Goal: Task Accomplishment & Management: Complete application form

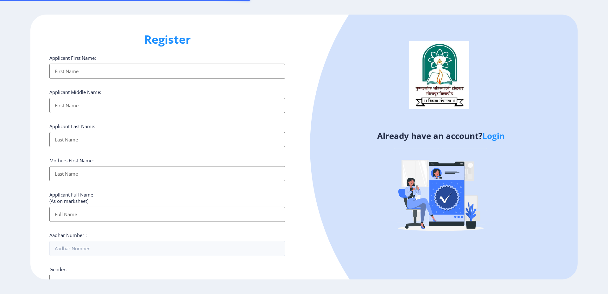
select select
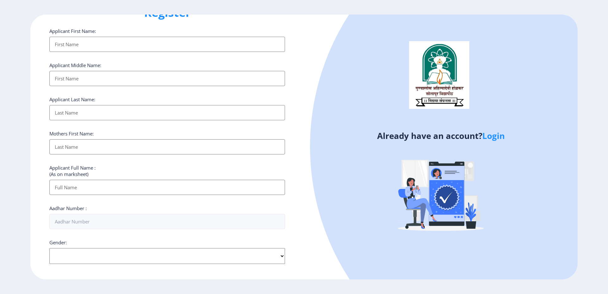
scroll to position [18, 0]
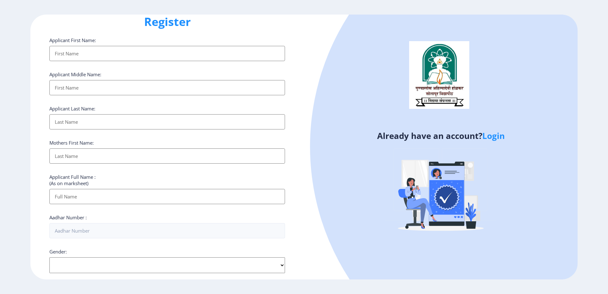
click at [77, 57] on input "Applicant First Name:" at bounding box center [167, 53] width 236 height 15
type input "Saddam"
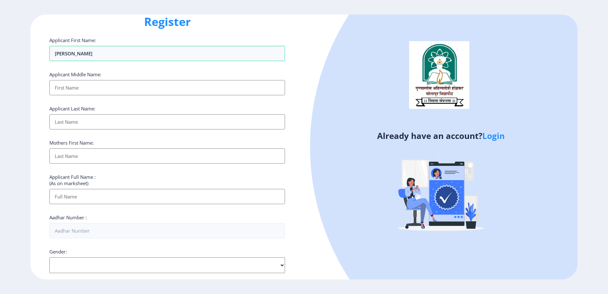
click at [80, 92] on input "Applicant First Name:" at bounding box center [167, 87] width 236 height 15
type input "Saddam"
click at [80, 126] on input "Applicant First Name:" at bounding box center [167, 121] width 236 height 15
type input "Saddam"
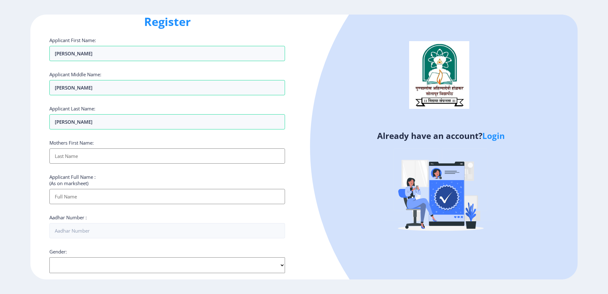
click at [77, 161] on input "Applicant First Name:" at bounding box center [167, 156] width 236 height 15
type input "Saddam"
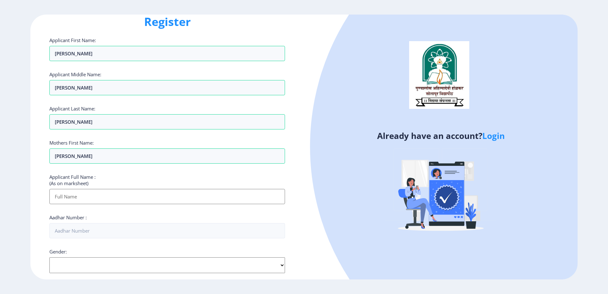
click at [71, 203] on input "Applicant First Name:" at bounding box center [167, 196] width 236 height 15
type input "Saddam"
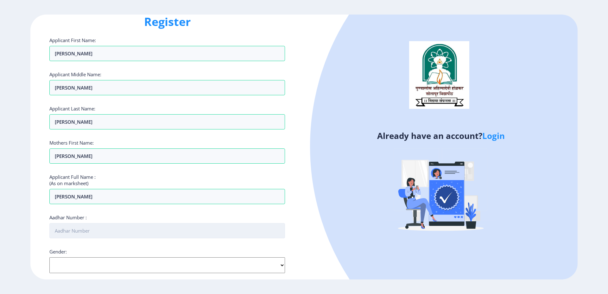
click at [70, 234] on input "Aadhar Number :" at bounding box center [167, 230] width 236 height 15
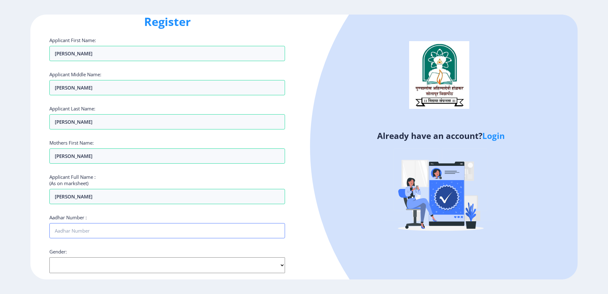
type input "503931758958"
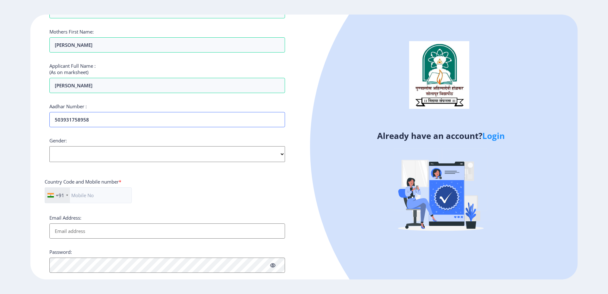
scroll to position [145, 0]
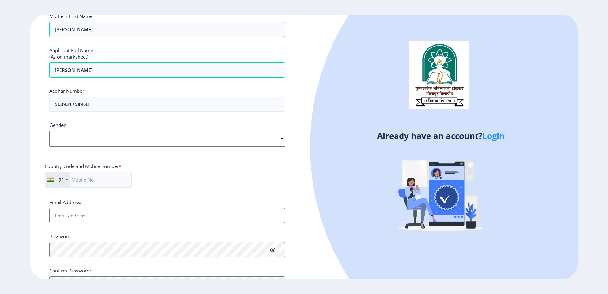
click at [76, 140] on select "Select Gender Male Female Other" at bounding box center [167, 139] width 236 height 16
select select "[DEMOGRAPHIC_DATA]"
click at [49, 131] on select "Select Gender Male Female Other" at bounding box center [167, 139] width 236 height 16
click at [89, 181] on input "text" at bounding box center [88, 180] width 87 height 16
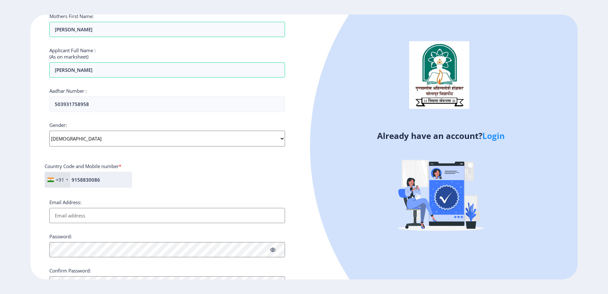
type input "9158830086"
type input "tsaddam679@gmail.com"
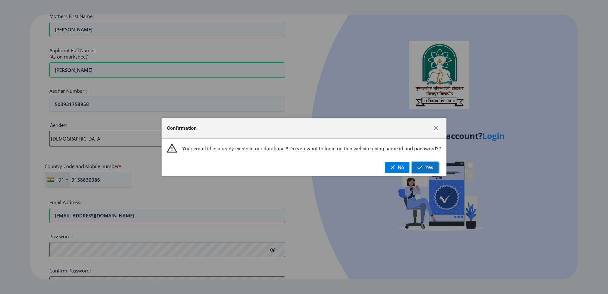
click at [431, 168] on span "Yes" at bounding box center [430, 168] width 8 height 6
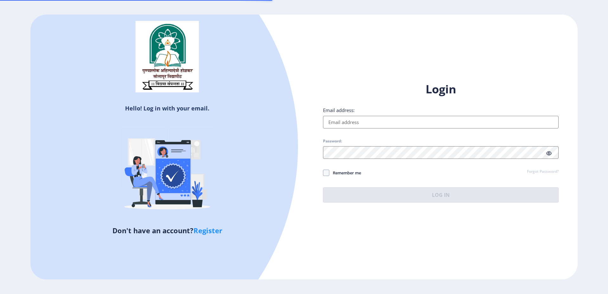
type input "aarjumulani1997@gmail.com"
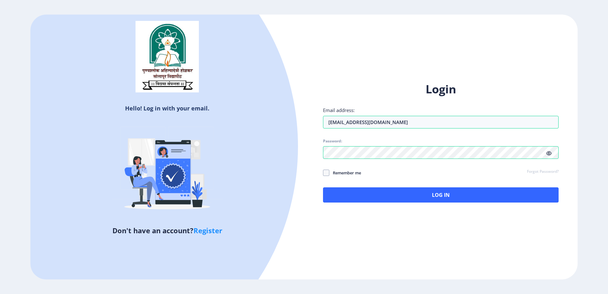
drag, startPoint x: 257, startPoint y: 0, endPoint x: 306, endPoint y: 130, distance: 138.6
click at [278, 123] on div at bounding box center [54, 146] width 487 height 487
click at [325, 172] on span at bounding box center [326, 173] width 6 height 6
click at [324, 173] on input "Remember me" at bounding box center [323, 173] width 0 height 0
checkbox input "true"
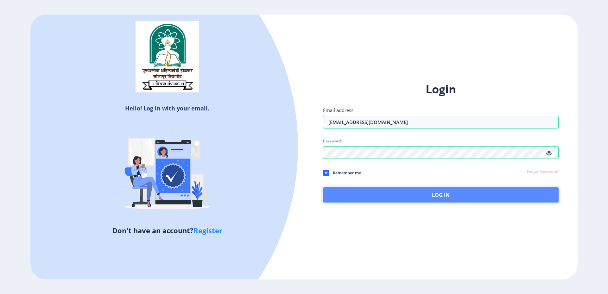
click at [384, 195] on button "Log In" at bounding box center [441, 195] width 236 height 15
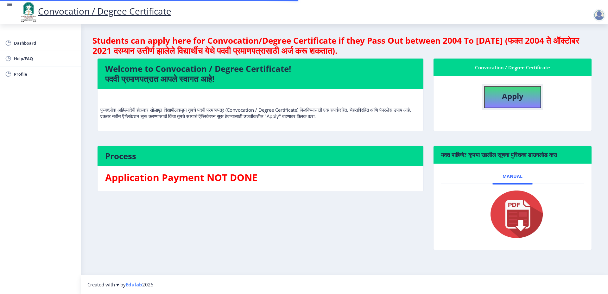
click at [521, 96] on b "Apply" at bounding box center [513, 96] width 22 height 10
select select
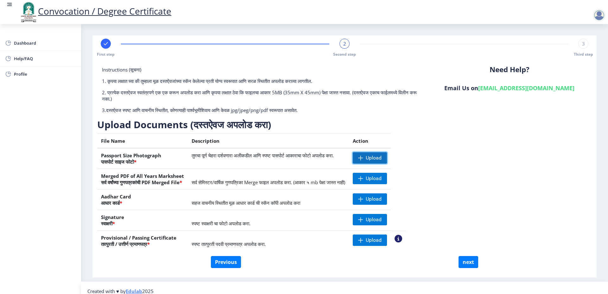
click at [384, 161] on span "Upload" at bounding box center [370, 157] width 34 height 11
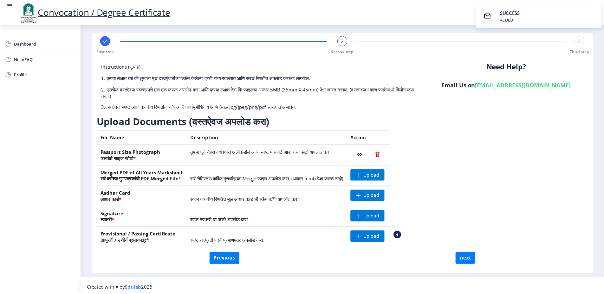
scroll to position [7, 0]
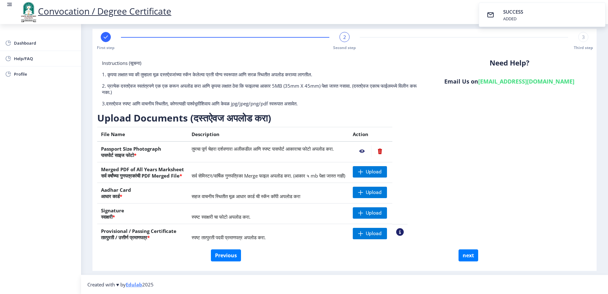
click at [371, 151] on nb-action at bounding box center [362, 151] width 18 height 11
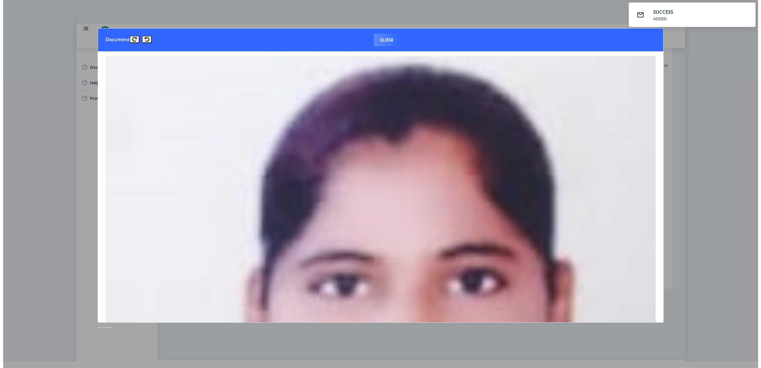
scroll to position [0, 0]
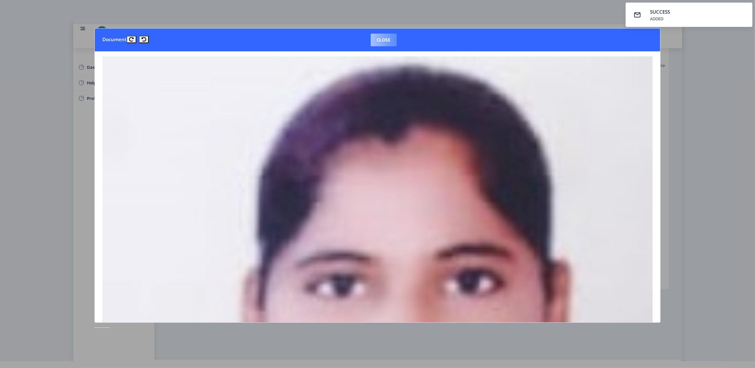
click at [373, 40] on button "Close" at bounding box center [383, 40] width 26 height 13
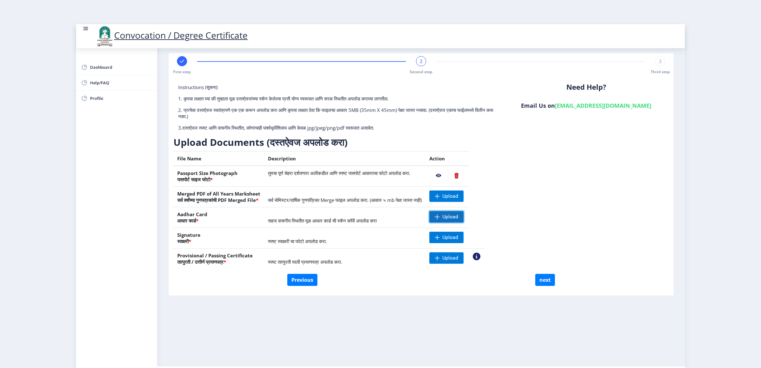
click at [458, 216] on span "Upload" at bounding box center [450, 217] width 16 height 6
click at [458, 193] on span "Upload" at bounding box center [450, 196] width 16 height 6
click at [462, 219] on span "Upload" at bounding box center [446, 216] width 34 height 11
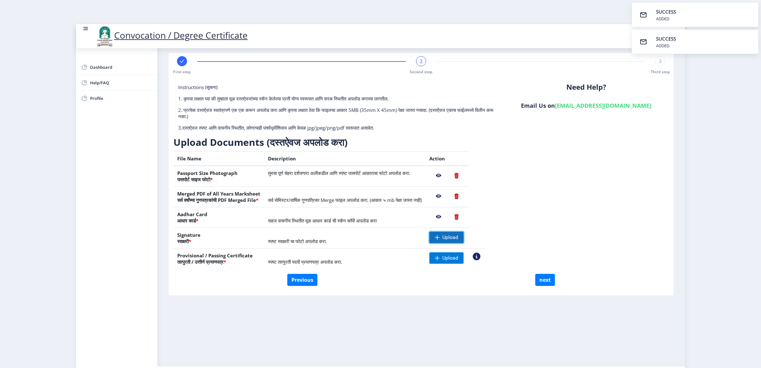
click at [463, 236] on span "Upload" at bounding box center [446, 237] width 34 height 11
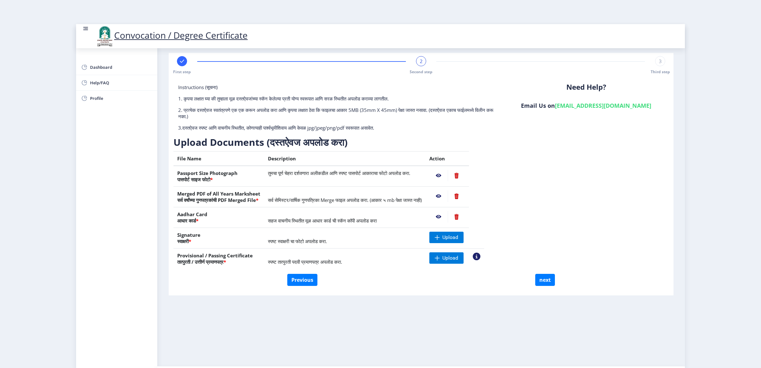
click at [465, 175] on nb-action at bounding box center [455, 175] width 17 height 11
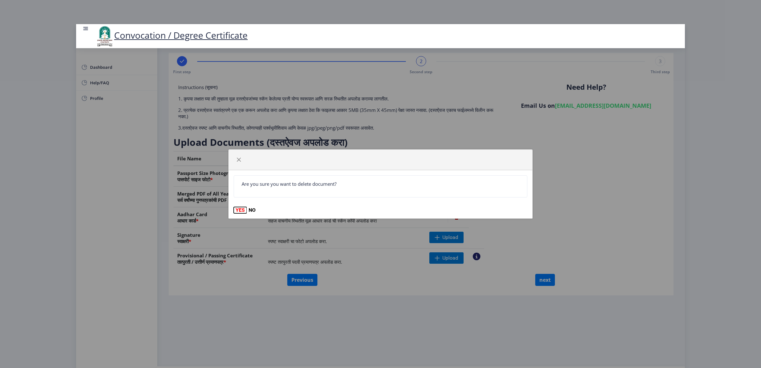
click at [238, 208] on button "YES" at bounding box center [240, 210] width 13 height 6
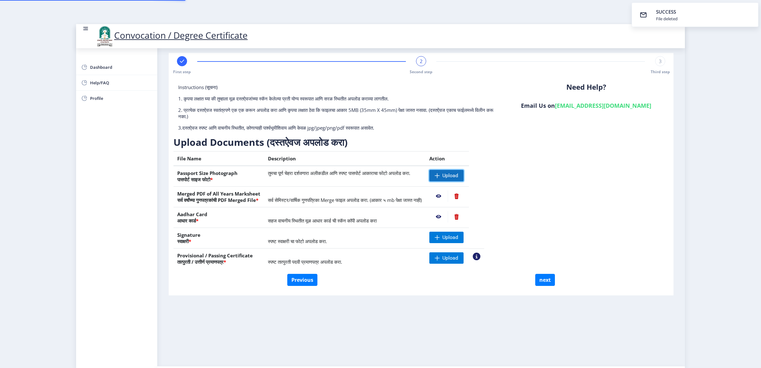
click at [440, 174] on span at bounding box center [436, 175] width 5 height 5
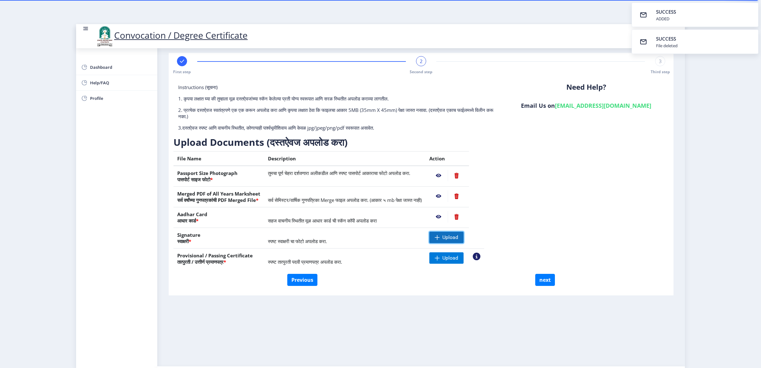
click at [440, 235] on span at bounding box center [436, 237] width 5 height 5
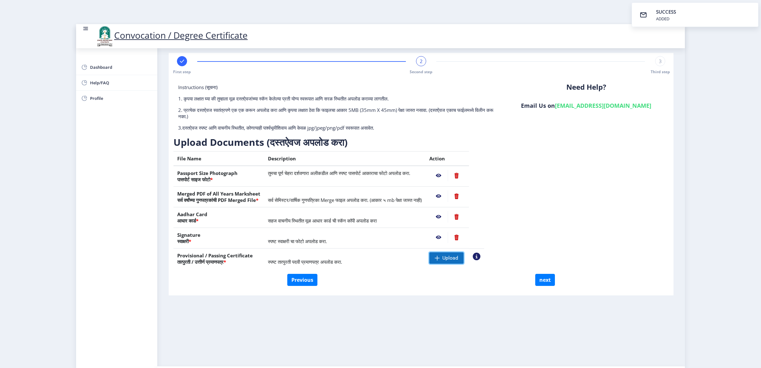
click at [440, 259] on span at bounding box center [436, 257] width 5 height 5
click at [544, 276] on button "next" at bounding box center [545, 280] width 20 height 12
select select
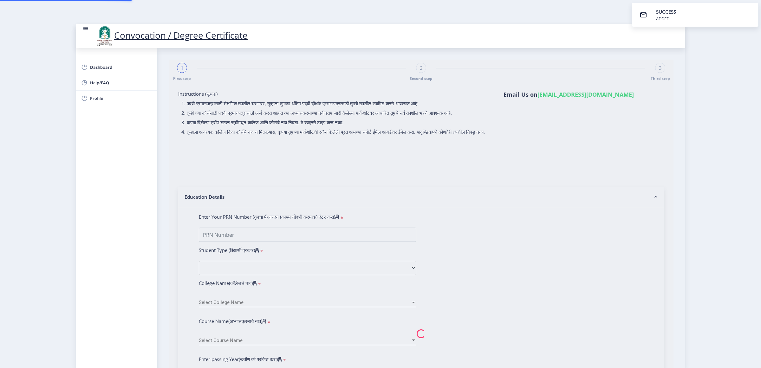
select select
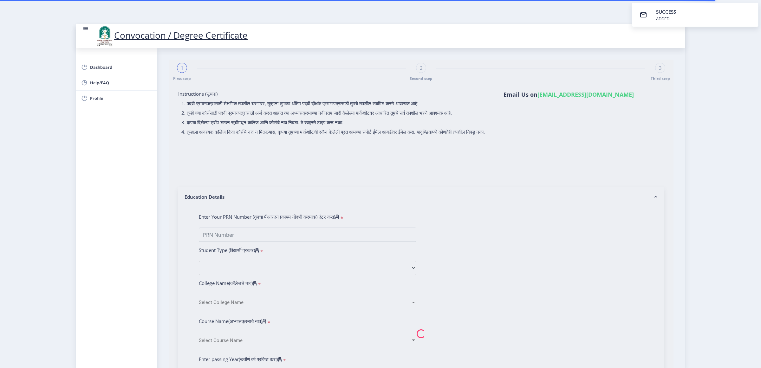
type input "Mulani Aarju Jahangir"
type input "Julekha"
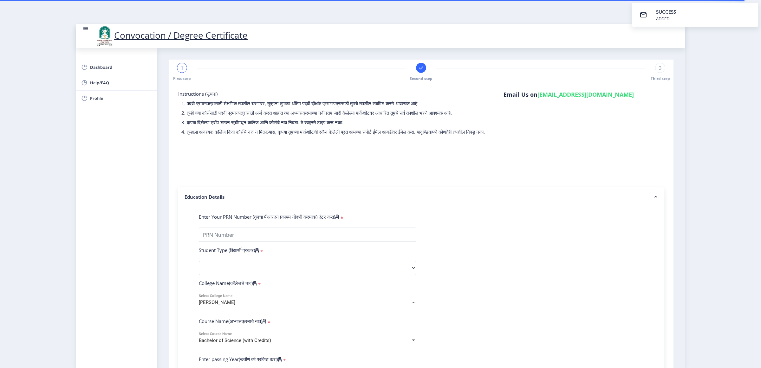
type input "2016032500136022"
select select "Regular"
select select "2021"
select select "October"
select select "Grade A"
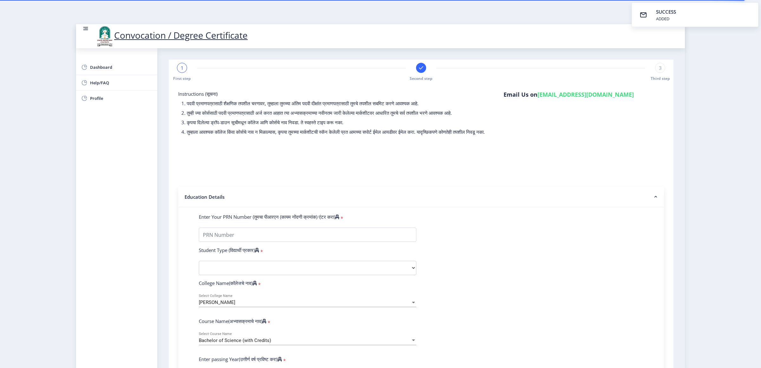
type input "821833"
select select "Mathematics"
select select
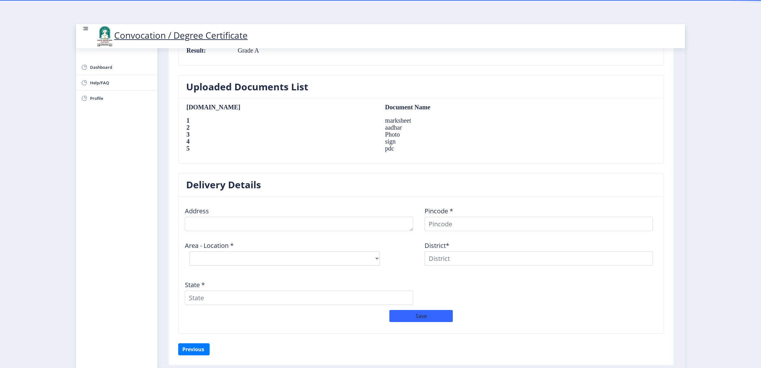
scroll to position [396, 0]
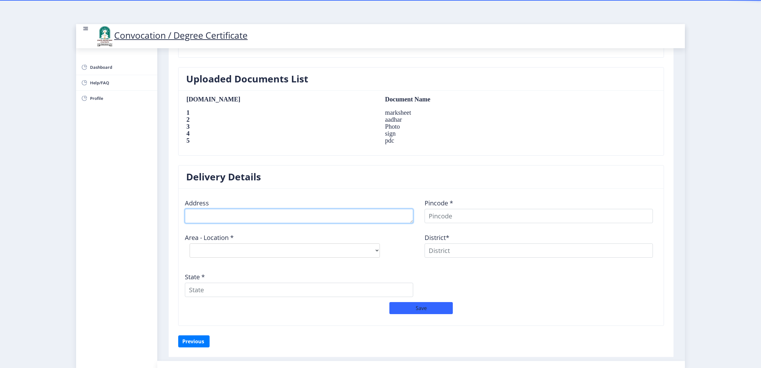
click at [282, 215] on textarea at bounding box center [299, 216] width 228 height 14
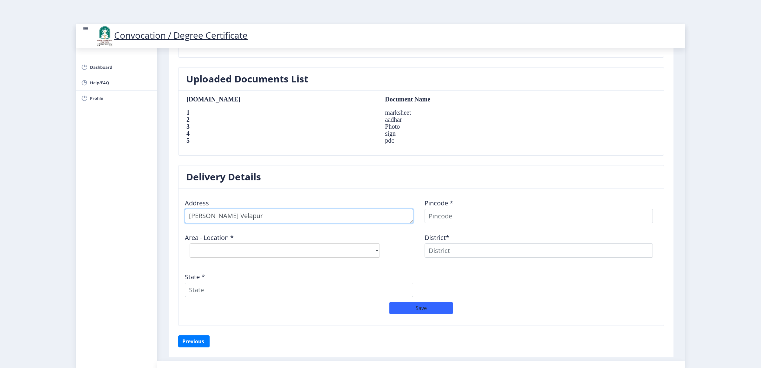
type textarea "Azad Galli Velapur"
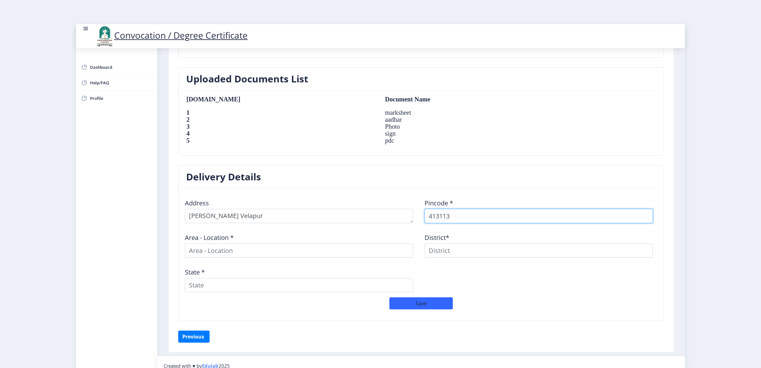
type input "413113"
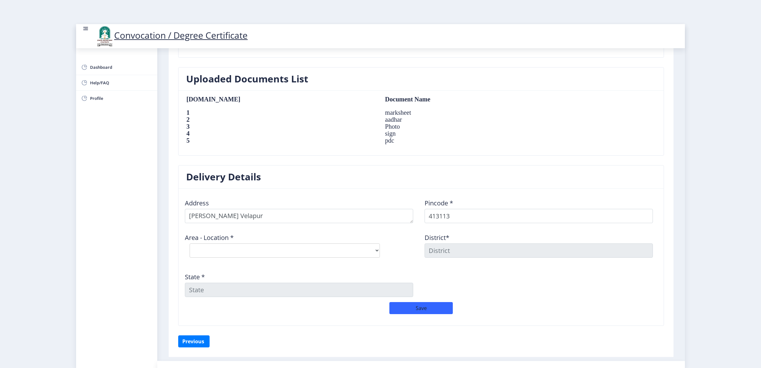
click at [296, 244] on div "Area - Location * Select Area Location Bondle B.O Khandali B.O Khudus B.O Malol…" at bounding box center [301, 245] width 240 height 34
click at [296, 255] on select "Select Area Location Bondle B.O Khandali B.O Khudus B.O Maloli B.O Nimgaon B.O …" at bounding box center [285, 250] width 190 height 14
select select "8: Object"
click at [190, 244] on select "Select Area Location Bondle B.O Khandali B.O Khudus B.O Maloli B.O Nimgaon B.O …" at bounding box center [285, 250] width 190 height 14
type input "SOLAPUR"
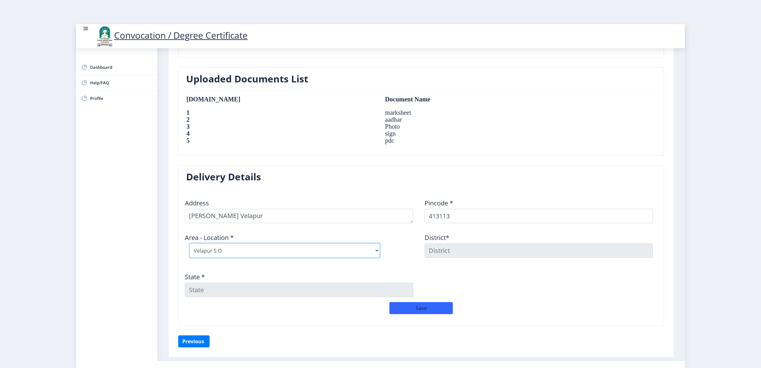
type input "Maharashtra"
click at [267, 219] on textarea at bounding box center [299, 216] width 228 height 14
type textarea "Azad Galli Velapur"
click at [425, 294] on button "Save" at bounding box center [420, 308] width 63 height 12
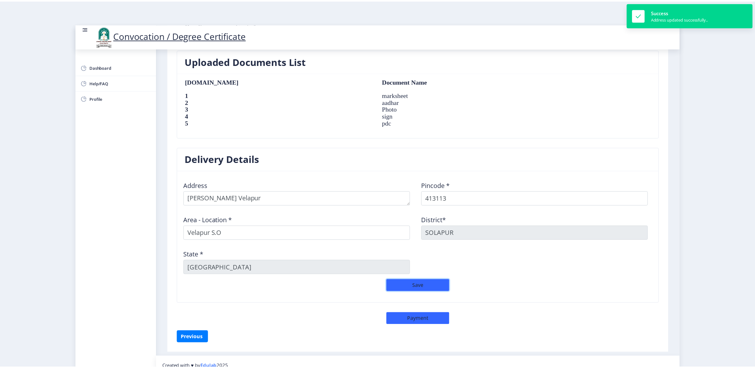
scroll to position [423, 0]
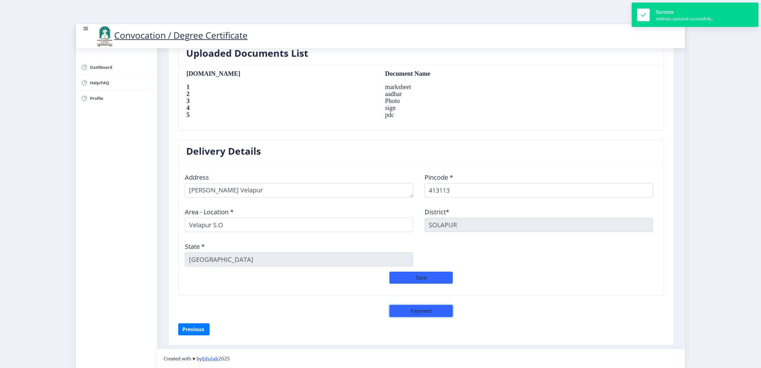
click at [409, 294] on button "Payment" at bounding box center [420, 311] width 63 height 12
select select "sealed"
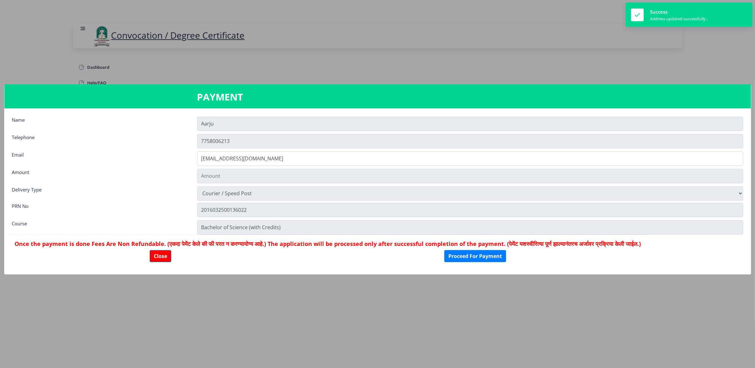
type input "1885"
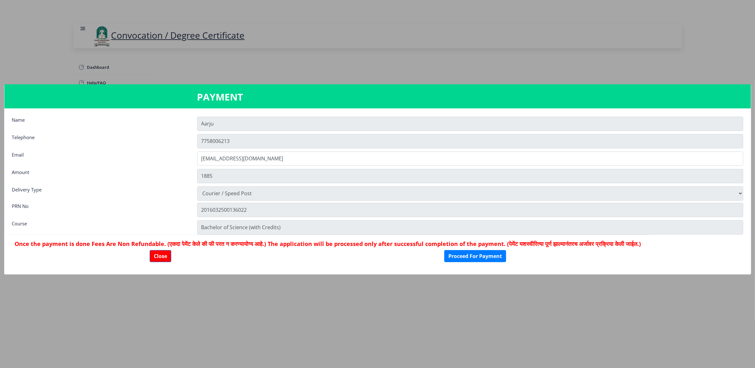
click at [406, 268] on nb-card-body "Name Aarju Telephone 7758006213 Email aarjumulani1997@gmail.com Amount 1885 Del…" at bounding box center [377, 191] width 746 height 166
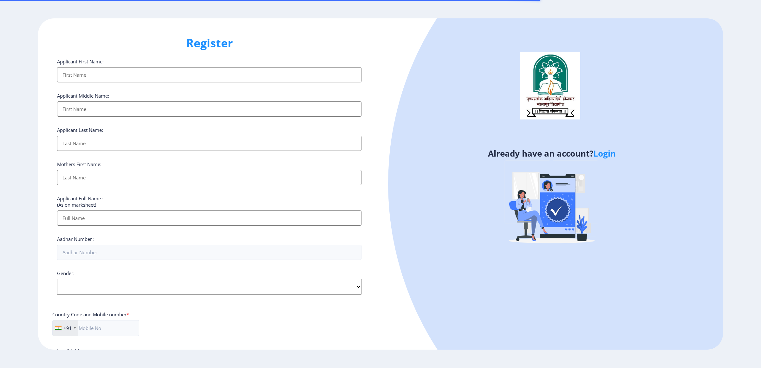
select select
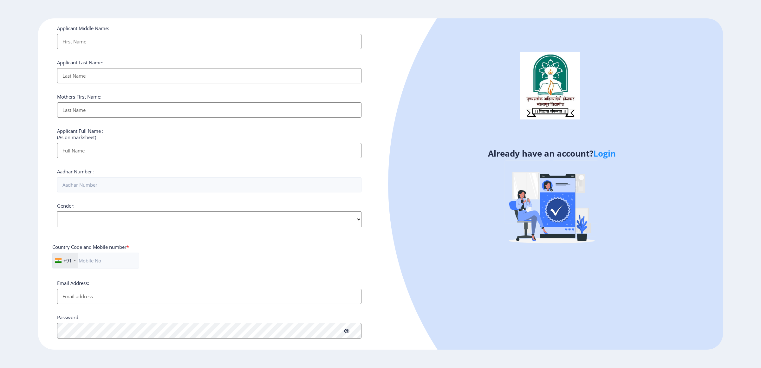
scroll to position [111, 0]
